Goal: Navigation & Orientation: Find specific page/section

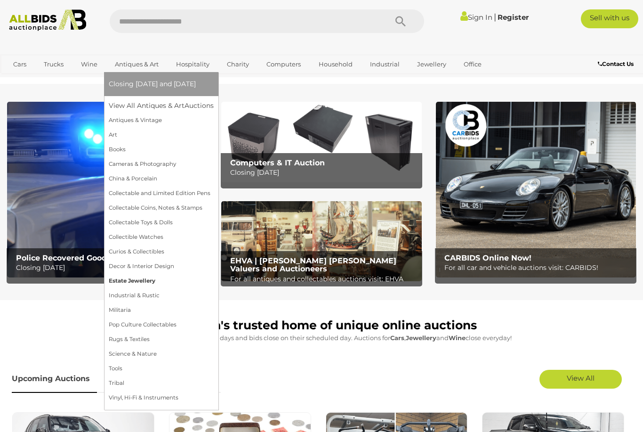
click at [120, 283] on link "Estate Jewellery" at bounding box center [161, 280] width 105 height 15
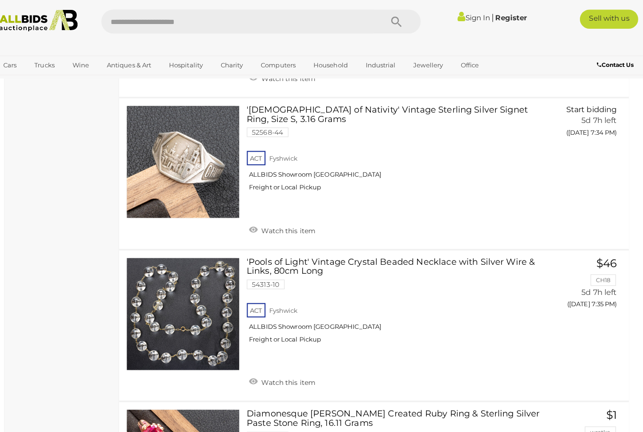
scroll to position [6734, 0]
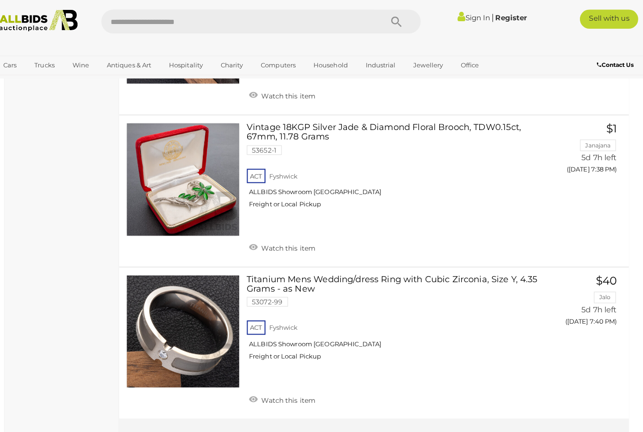
click at [188, 431] on span "2" at bounding box center [190, 435] width 4 height 8
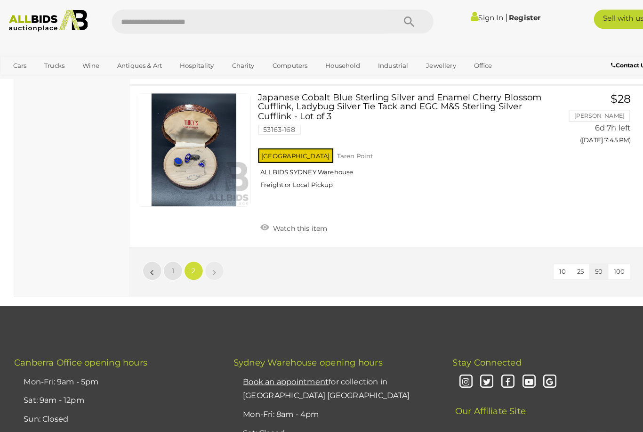
scroll to position [2147, 0]
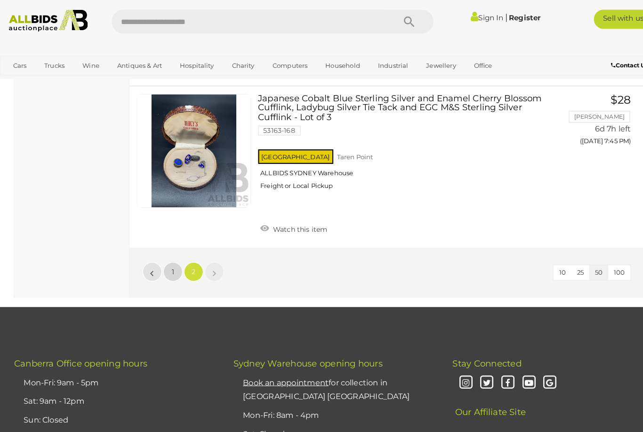
click at [167, 256] on link "1" at bounding box center [169, 265] width 19 height 19
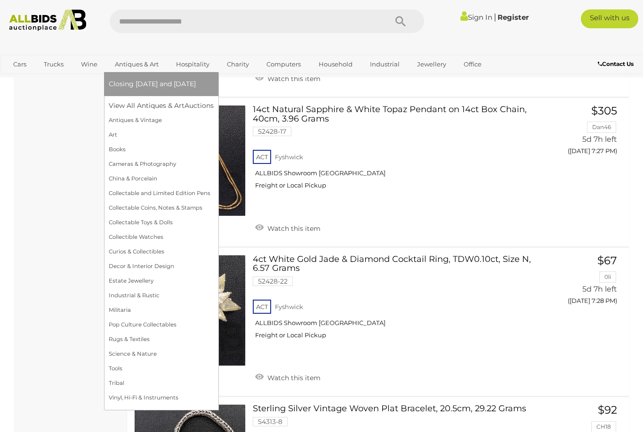
scroll to position [5989, 0]
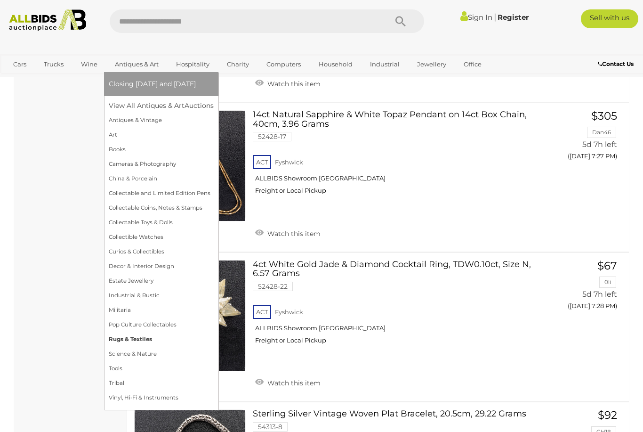
click at [109, 337] on link "Rugs & Textiles" at bounding box center [161, 339] width 105 height 15
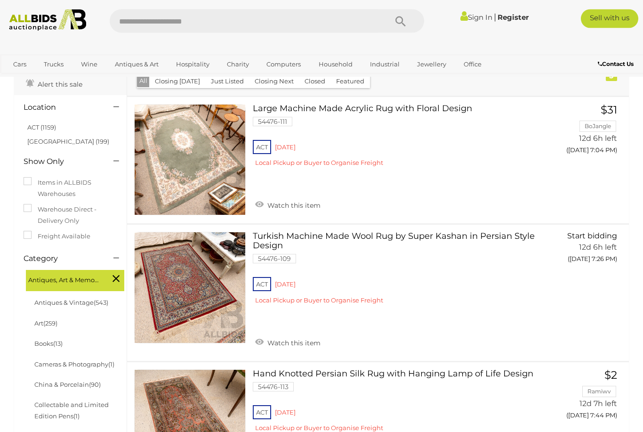
scroll to position [60, 0]
click at [41, 321] on link "Art (259)" at bounding box center [45, 323] width 23 height 8
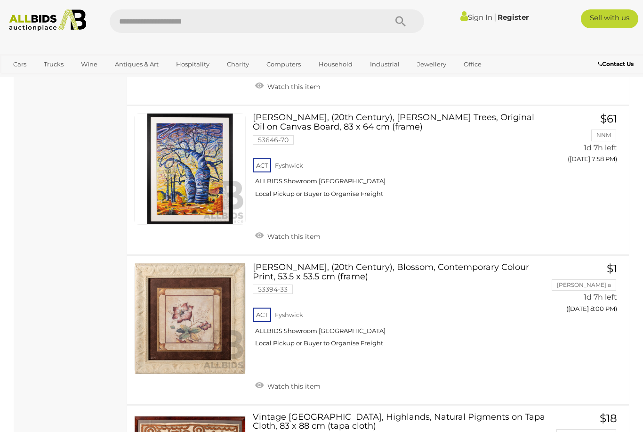
scroll to position [2612, 0]
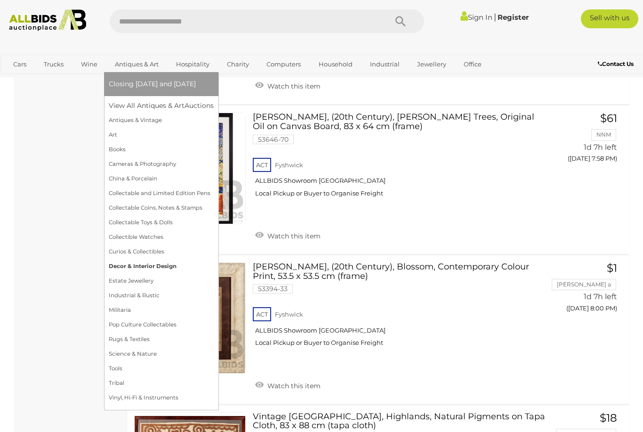
click at [152, 264] on link "Decor & Interior Design" at bounding box center [161, 266] width 105 height 15
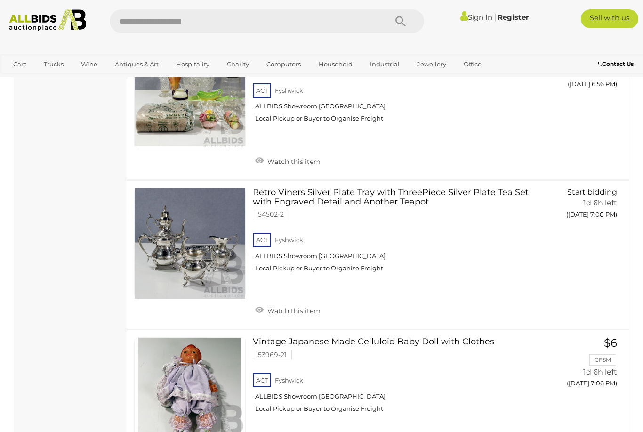
scroll to position [715, 0]
